Goal: Transaction & Acquisition: Book appointment/travel/reservation

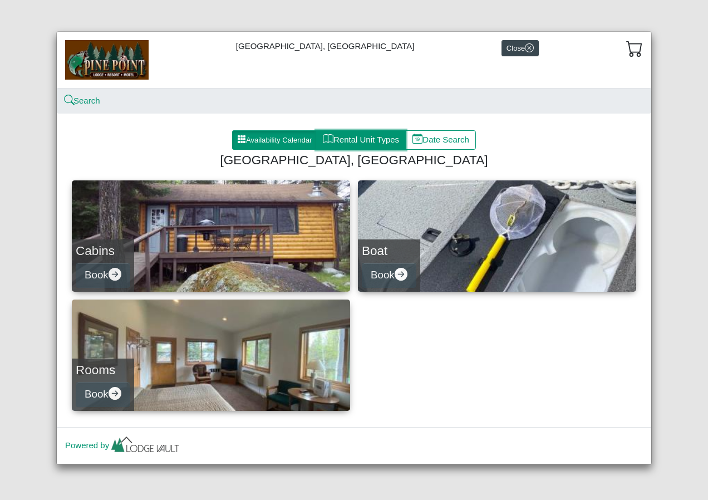
click at [353, 138] on button "Rental Unit Types" at bounding box center [361, 140] width 90 height 20
click at [278, 143] on button "Availability Calendar" at bounding box center [274, 140] width 85 height 20
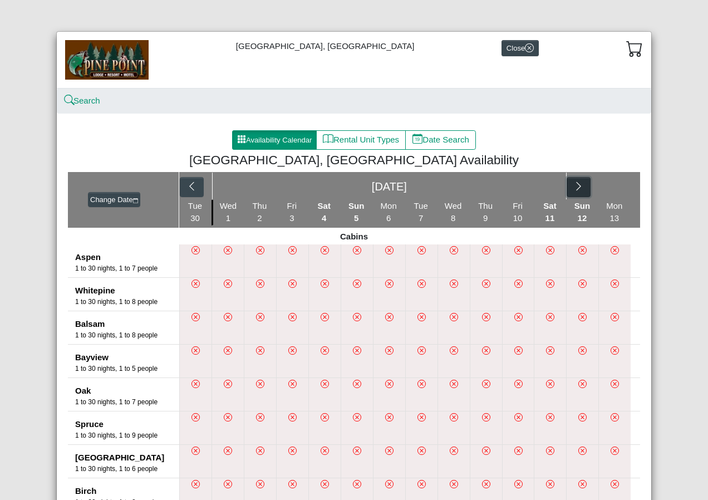
click at [574, 184] on icon "chevron right" at bounding box center [579, 186] width 11 height 11
click at [574, 184] on div "[DATE]" at bounding box center [410, 186] width 399 height 27
click at [624, 187] on button "button" at bounding box center [621, 187] width 24 height 20
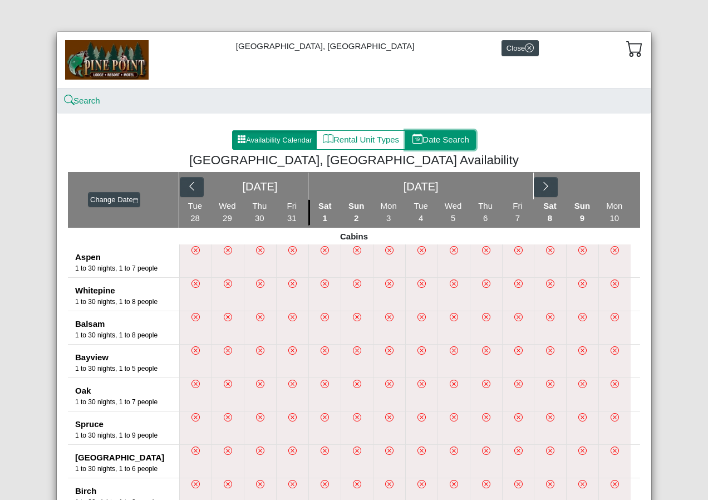
click at [427, 136] on button "Date Search" at bounding box center [440, 140] width 71 height 20
select select "*"
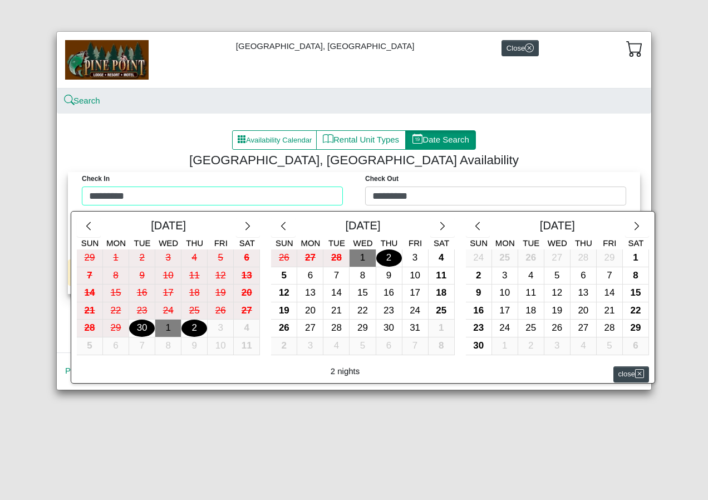
click at [339, 194] on div "Check in ********* Check Out ********* [DATE] Sun Mon Tue Wed Thu Fri Sat 29 1 …" at bounding box center [354, 191] width 567 height 39
click at [634, 224] on icon "chevron right" at bounding box center [637, 226] width 11 height 11
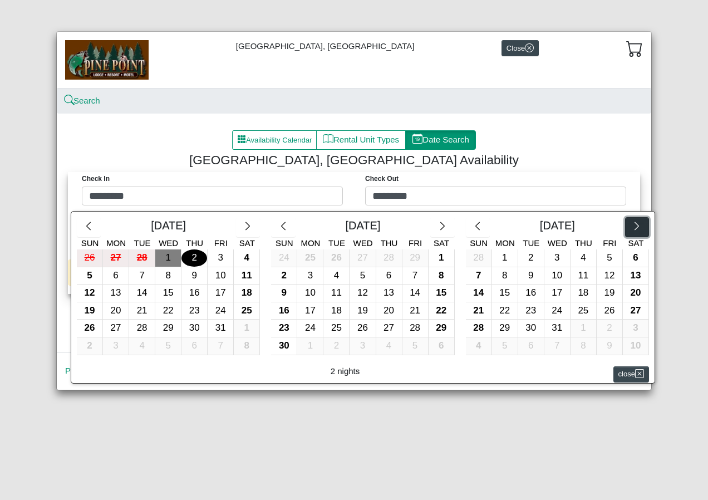
click at [634, 224] on icon "chevron right" at bounding box center [637, 226] width 11 height 11
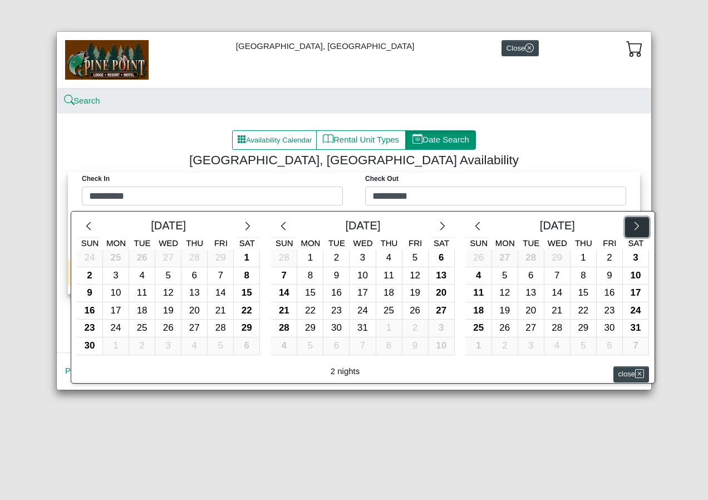
click at [634, 224] on icon "chevron right" at bounding box center [637, 226] width 11 height 11
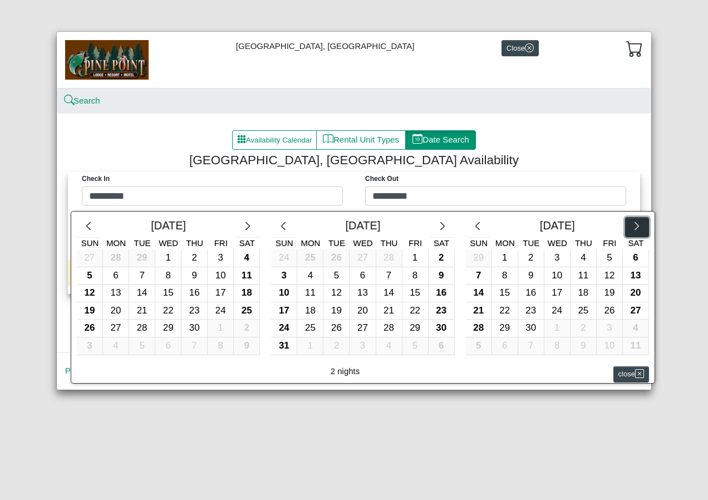
click at [634, 224] on icon "chevron right" at bounding box center [637, 226] width 11 height 11
click at [498, 292] on div "13" at bounding box center [505, 293] width 26 height 17
type input "*********"
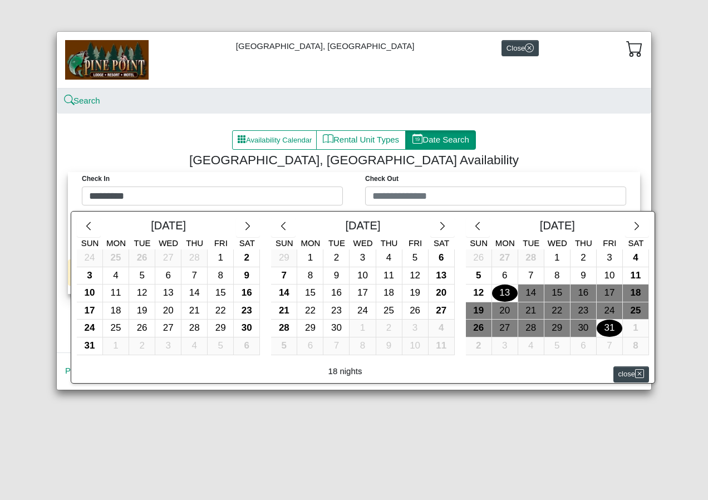
click at [615, 326] on div "31" at bounding box center [610, 328] width 26 height 17
type input "*********"
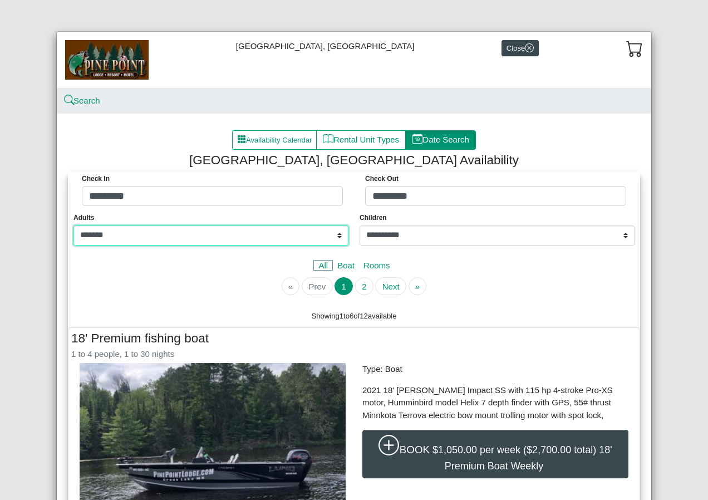
click at [336, 238] on select "**********" at bounding box center [211, 236] width 275 height 20
select select "*"
click at [74, 226] on select "**********" at bounding box center [211, 236] width 275 height 20
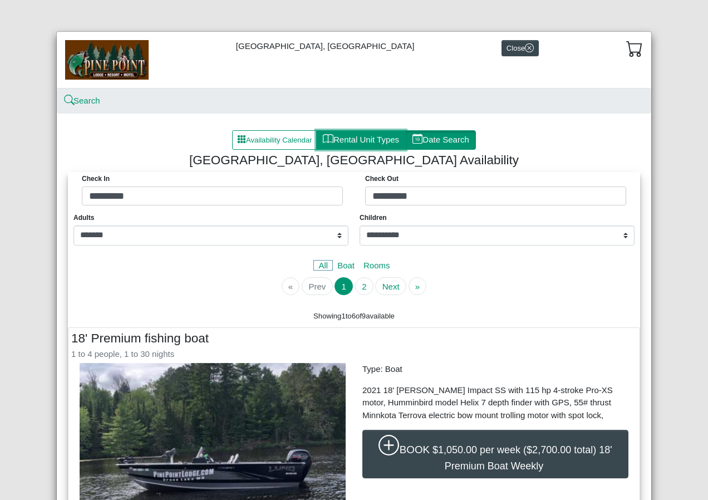
click at [334, 141] on button "Rental Unit Types" at bounding box center [361, 140] width 90 height 20
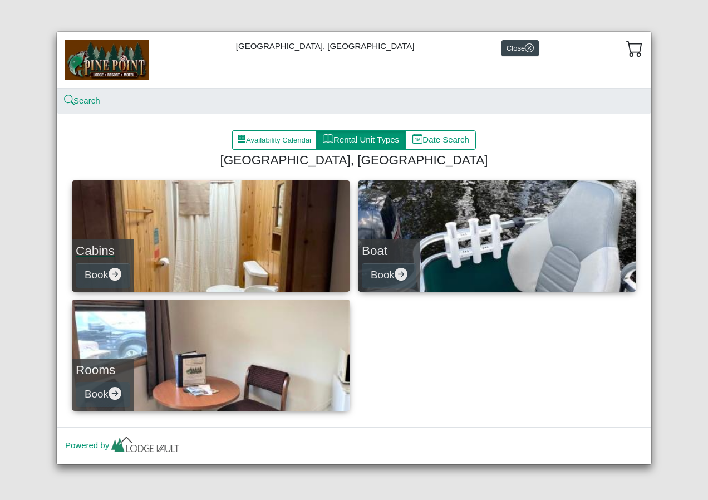
click at [188, 238] on link "Cabins Book" at bounding box center [211, 235] width 278 height 111
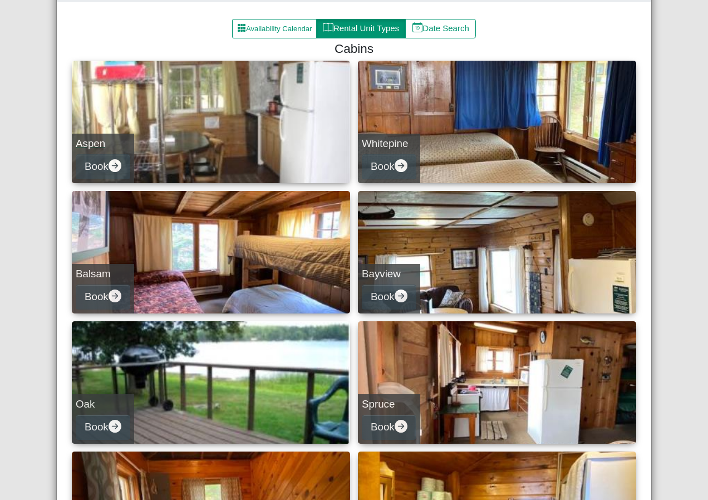
scroll to position [167, 0]
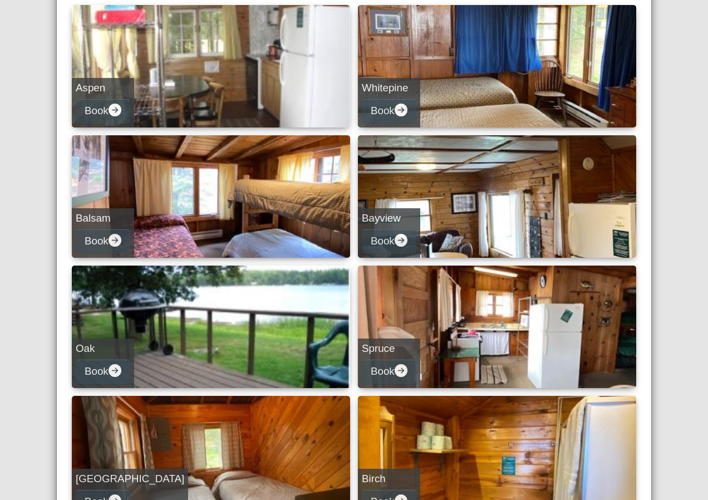
click at [449, 201] on link "Bayview Book" at bounding box center [497, 196] width 278 height 123
select select "*"
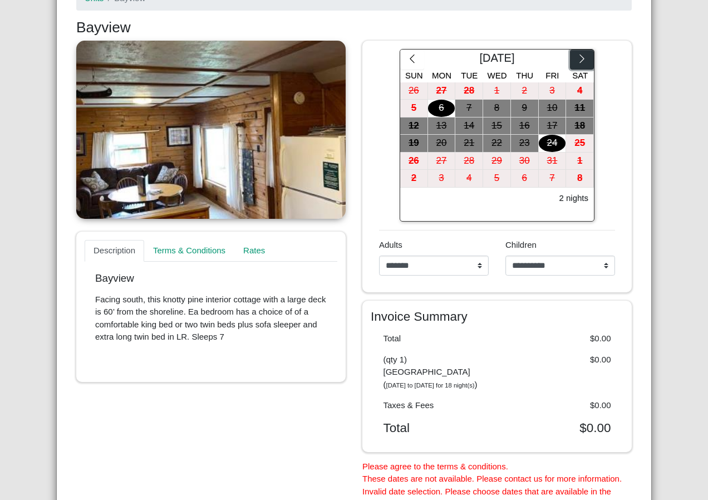
click at [585, 56] on button "button" at bounding box center [582, 60] width 24 height 20
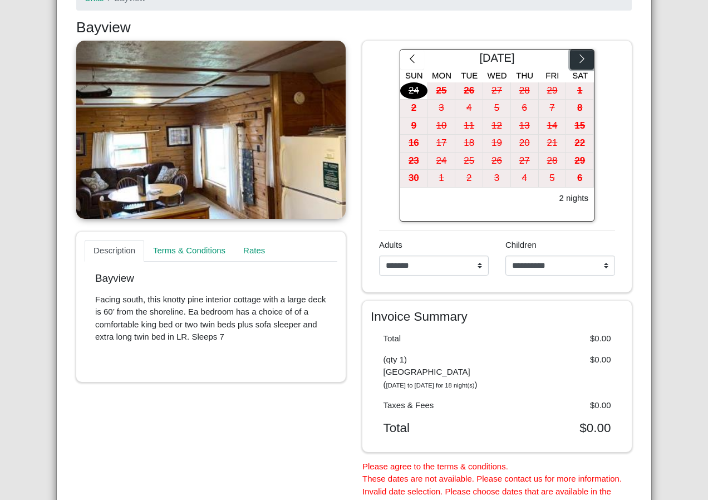
click at [585, 56] on button "button" at bounding box center [582, 60] width 24 height 20
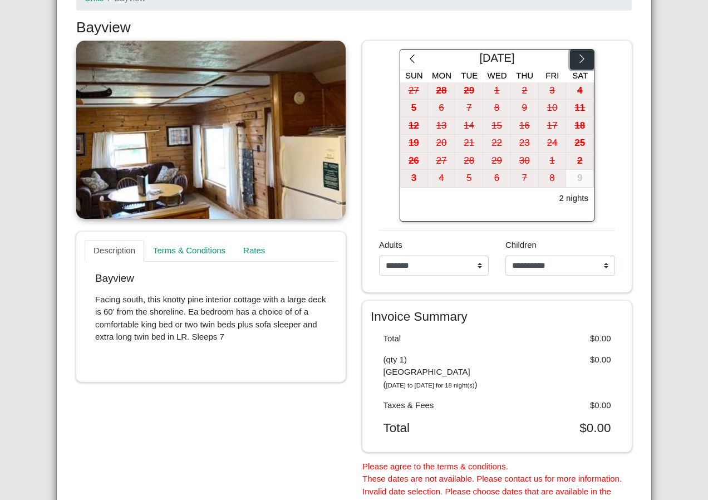
click at [585, 56] on button "button" at bounding box center [582, 60] width 24 height 20
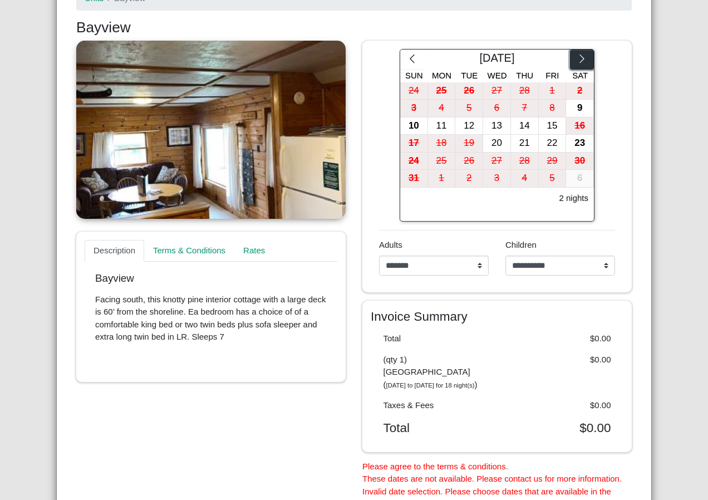
click at [585, 56] on button "button" at bounding box center [582, 60] width 24 height 20
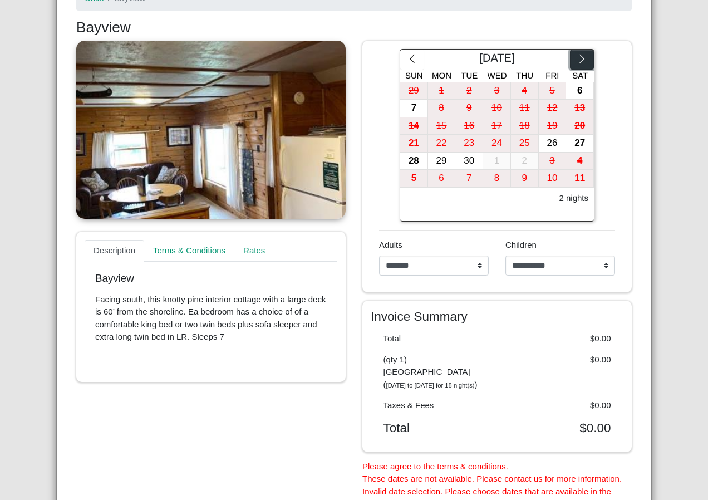
click at [585, 56] on button "button" at bounding box center [582, 60] width 24 height 20
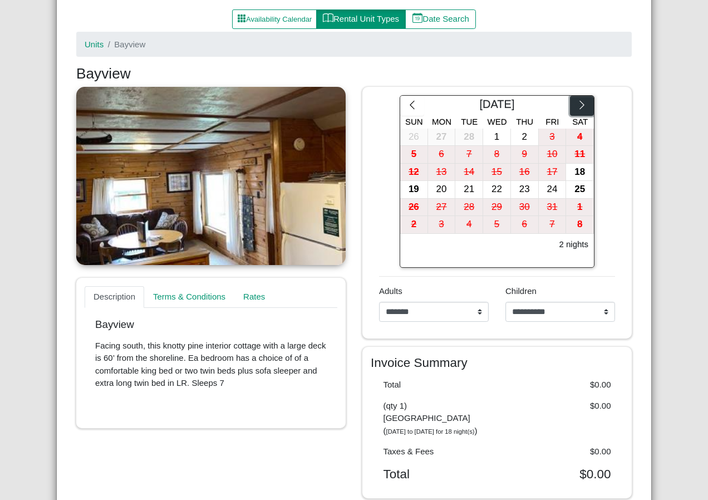
scroll to position [101, 0]
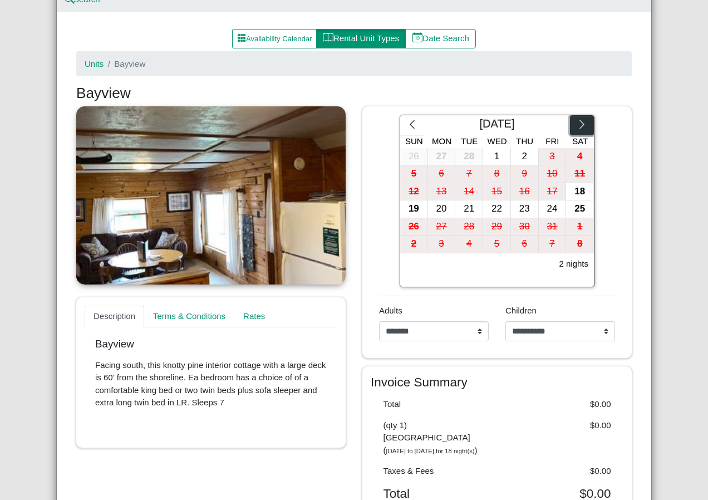
click at [577, 126] on icon "chevron right" at bounding box center [582, 124] width 11 height 11
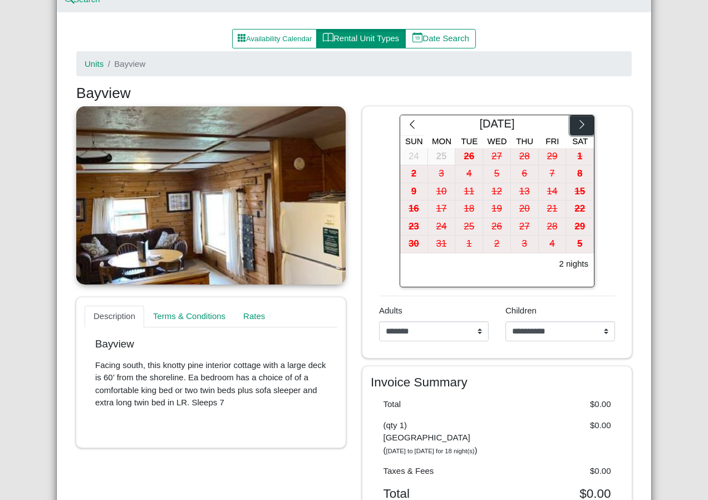
click at [577, 126] on icon "chevron right" at bounding box center [582, 124] width 11 height 11
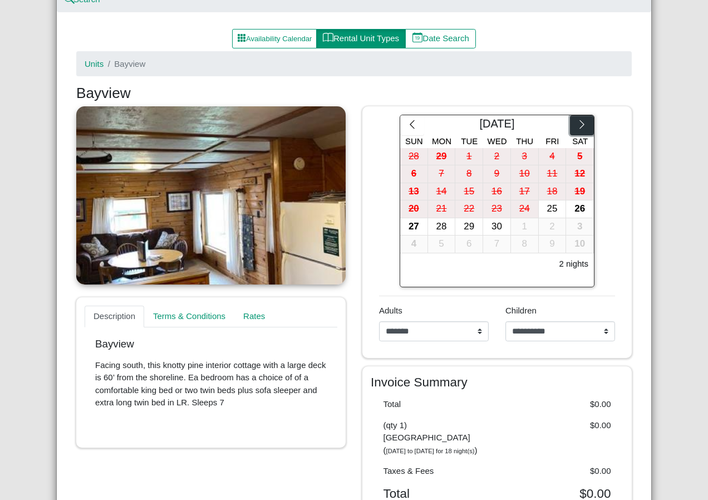
click at [577, 126] on icon "chevron right" at bounding box center [582, 124] width 11 height 11
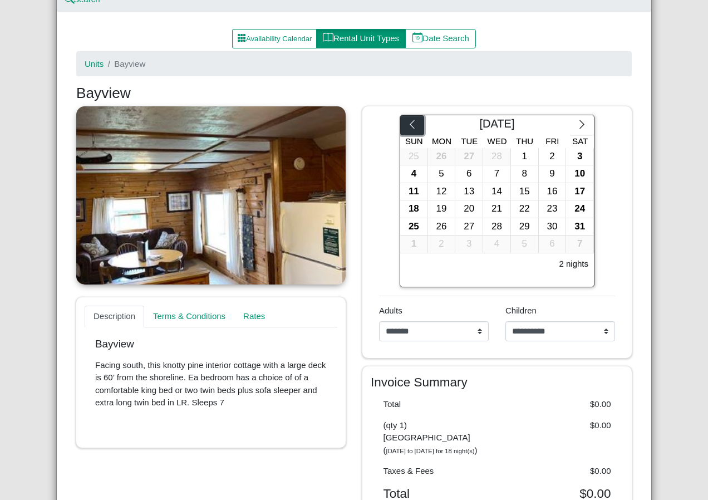
click at [410, 127] on icon "chevron left" at bounding box center [412, 124] width 11 height 11
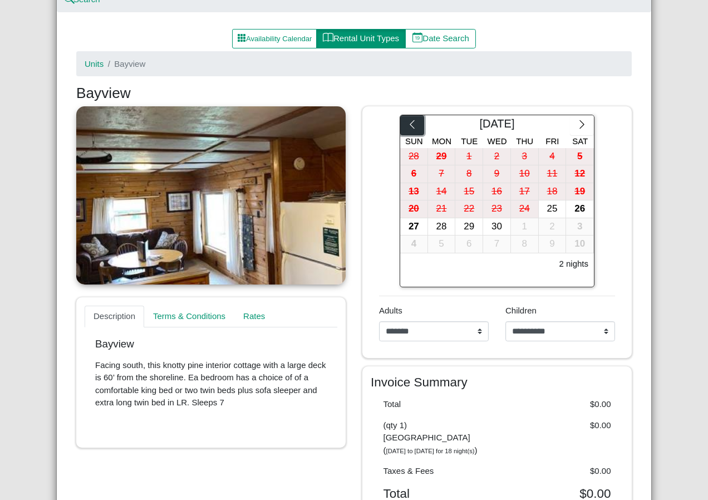
click at [407, 126] on icon "chevron left" at bounding box center [412, 124] width 11 height 11
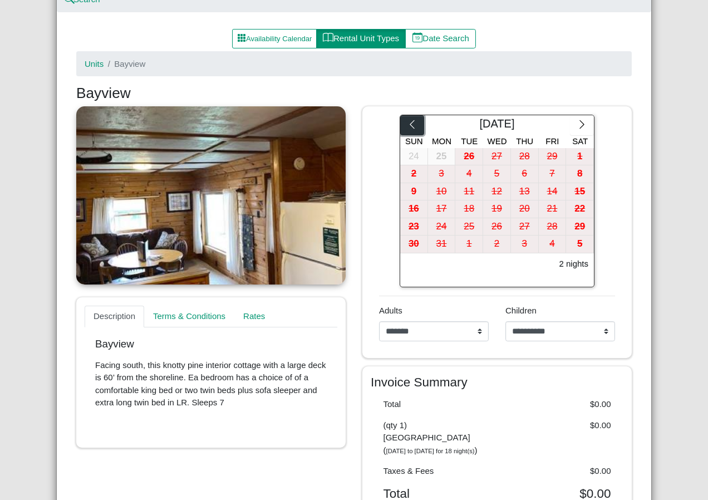
click at [407, 123] on icon "chevron left" at bounding box center [412, 124] width 11 height 11
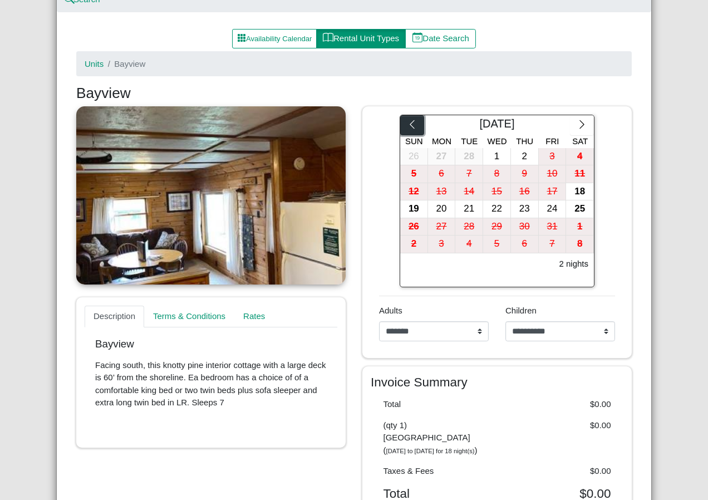
click at [407, 123] on icon "chevron left" at bounding box center [412, 124] width 11 height 11
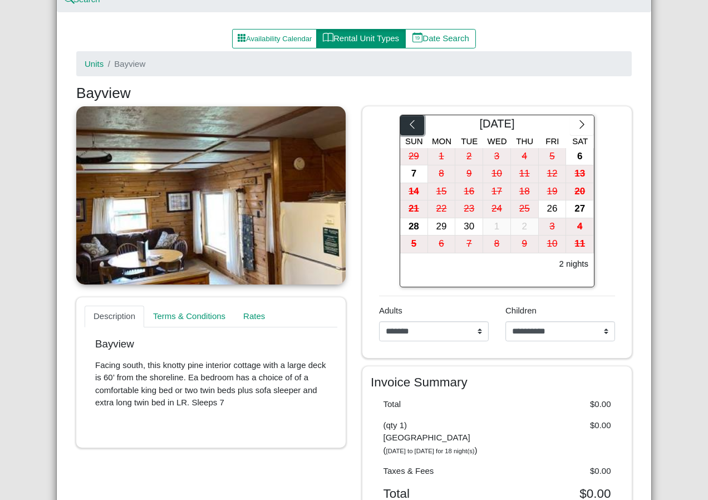
click at [409, 120] on button "button" at bounding box center [412, 125] width 24 height 20
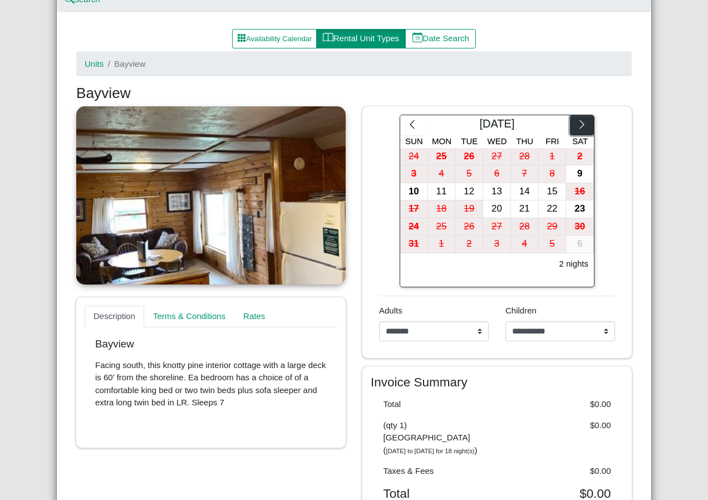
click at [577, 121] on icon "chevron right" at bounding box center [582, 124] width 11 height 11
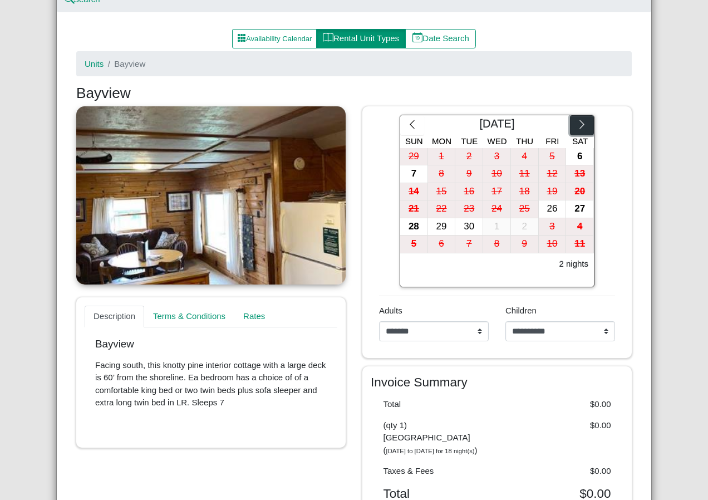
click at [577, 121] on icon "chevron right" at bounding box center [582, 124] width 11 height 11
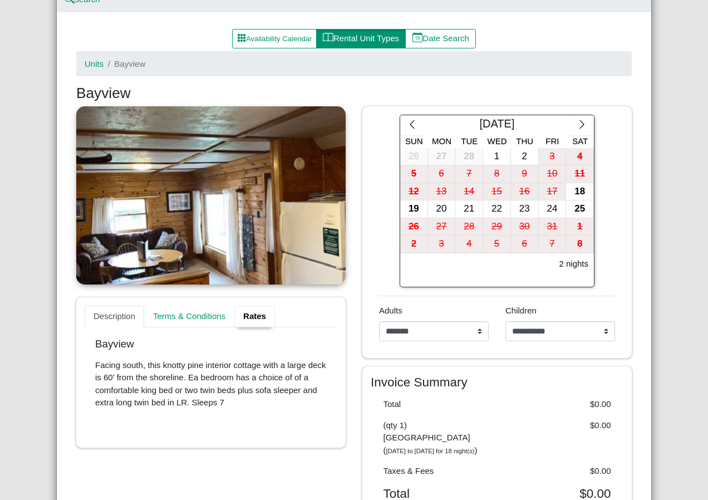
click at [247, 313] on link "Rates" at bounding box center [254, 317] width 41 height 22
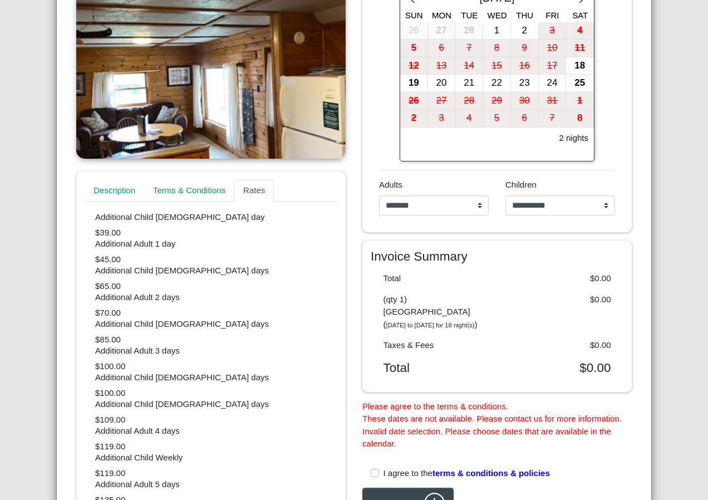
scroll to position [0, 0]
